Goal: Transaction & Acquisition: Subscribe to service/newsletter

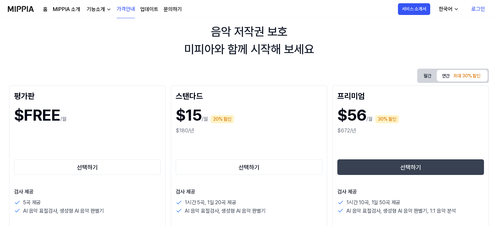
scroll to position [33, 0]
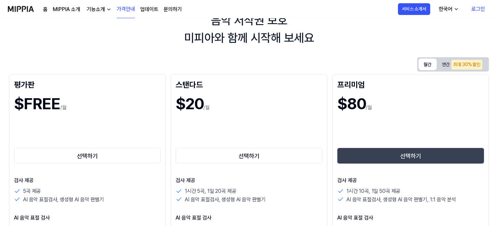
click at [422, 65] on button "월간" at bounding box center [427, 65] width 18 height 12
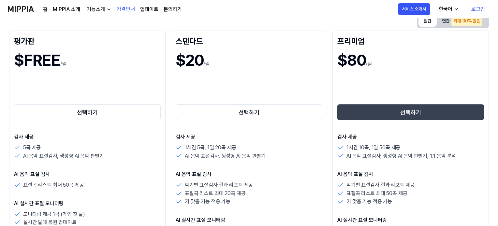
scroll to position [65, 0]
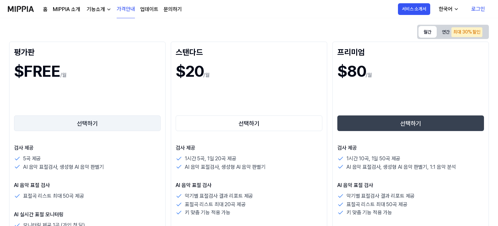
click at [88, 123] on button "선택하기" at bounding box center [87, 124] width 147 height 16
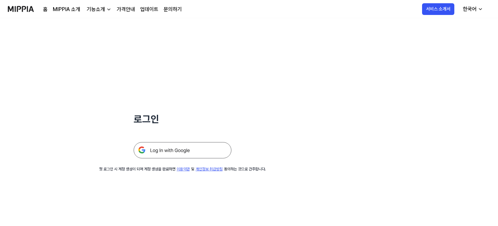
click at [163, 149] on img at bounding box center [183, 150] width 98 height 16
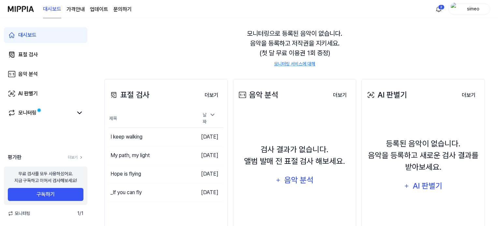
scroll to position [65, 0]
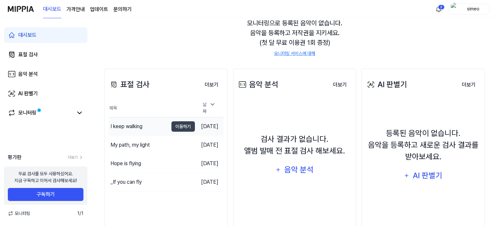
click at [128, 123] on div "I keep walking" at bounding box center [126, 127] width 32 height 8
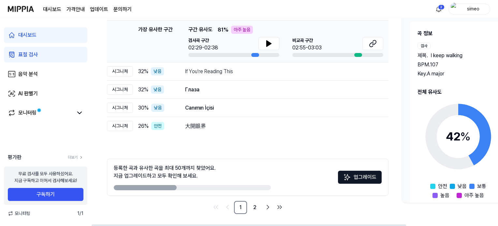
scroll to position [102, 0]
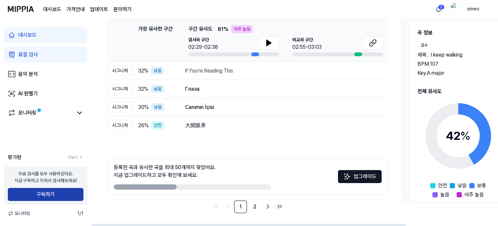
click at [45, 195] on button "구독하기" at bounding box center [46, 194] width 76 height 13
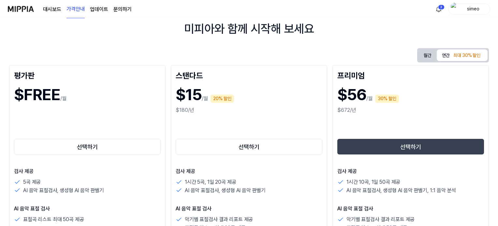
scroll to position [0, 0]
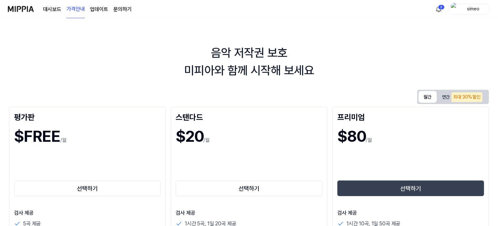
click at [426, 98] on button "월간" at bounding box center [427, 97] width 18 height 12
click at [444, 93] on button "연간 최대 30% 할인" at bounding box center [462, 97] width 51 height 13
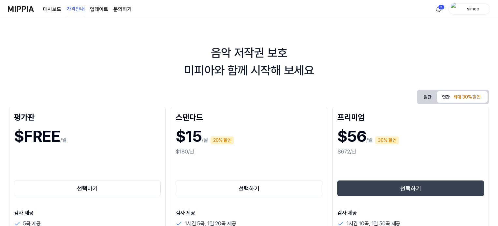
click at [425, 94] on button "월간" at bounding box center [427, 97] width 18 height 12
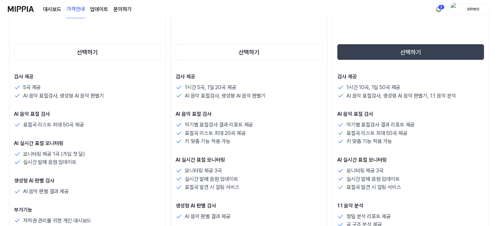
scroll to position [98, 0]
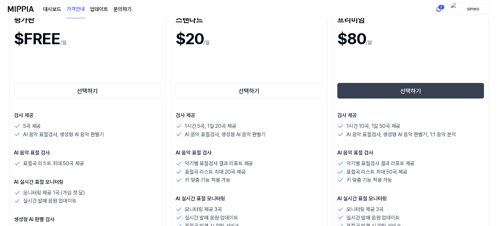
click at [21, 7] on img at bounding box center [21, 9] width 26 height 18
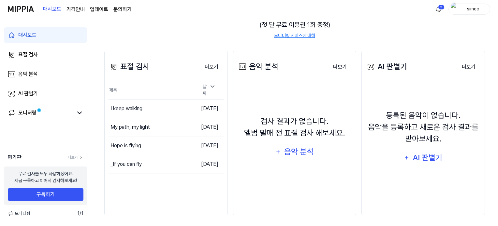
scroll to position [85, 0]
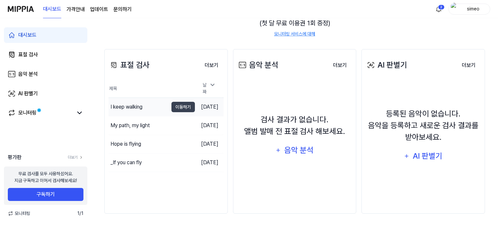
click at [128, 104] on div "I keep walking" at bounding box center [126, 107] width 32 height 8
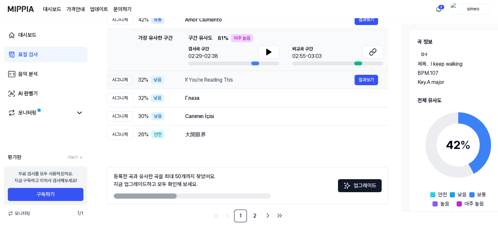
scroll to position [102, 0]
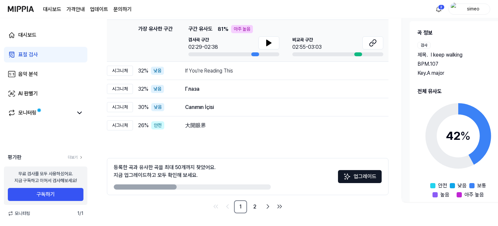
scroll to position [85, 0]
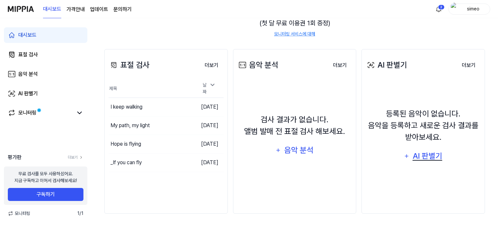
click at [425, 156] on div "AI 판별기" at bounding box center [427, 156] width 31 height 12
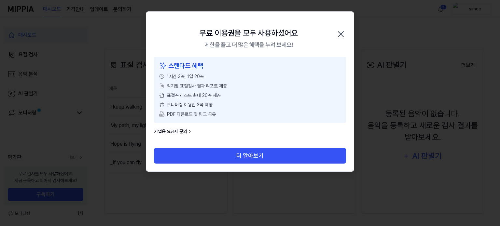
click at [341, 31] on icon "button" at bounding box center [341, 34] width 10 height 10
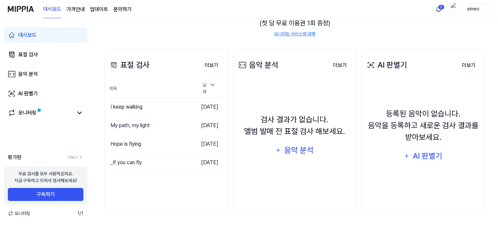
click at [146, 190] on div "표절 검사 더보기 표절 검사 제목 날짜 I keep walking 이동하기 [DATE] My path, my light 이동하기 [DATE] …" at bounding box center [165, 131] width 123 height 165
click at [123, 161] on div "_If you can fly" at bounding box center [125, 163] width 31 height 8
click at [123, 145] on div "Hope is flying" at bounding box center [138, 144] width 60 height 18
click at [128, 124] on div "My path, my light" at bounding box center [129, 126] width 39 height 8
